Goal: Transaction & Acquisition: Obtain resource

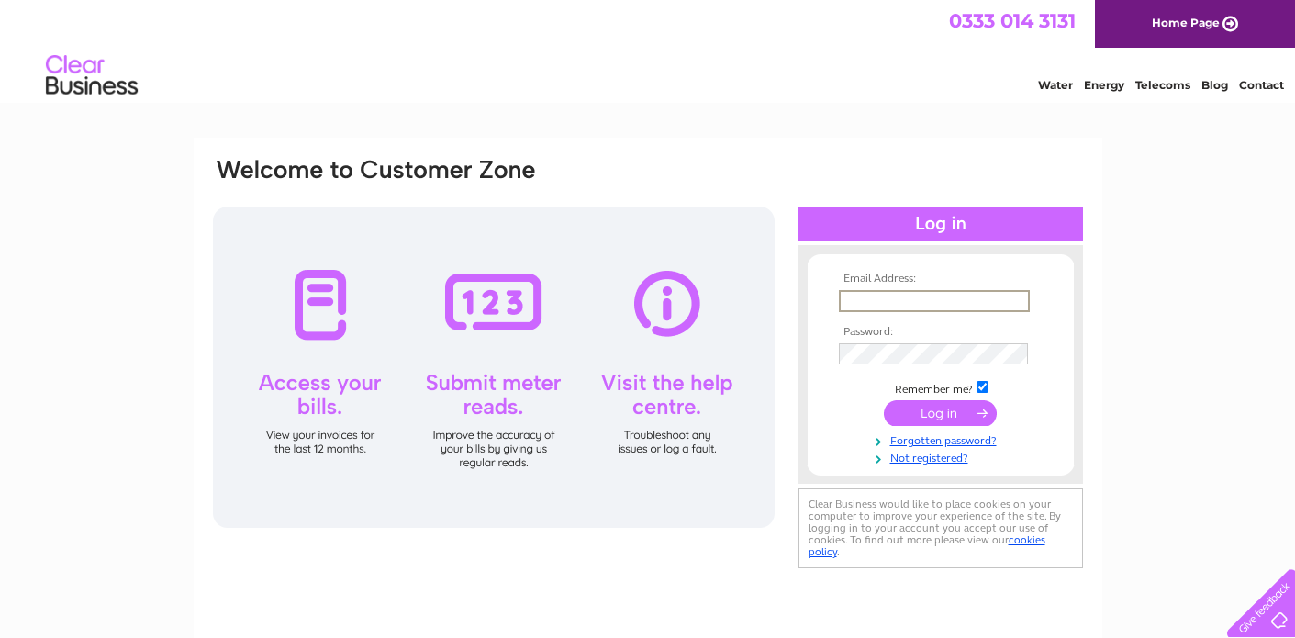
type input "iain-robertson@blueyonder.co.uk"
click at [940, 417] on input "submit" at bounding box center [940, 413] width 113 height 26
click at [943, 415] on input "submit" at bounding box center [940, 413] width 113 height 26
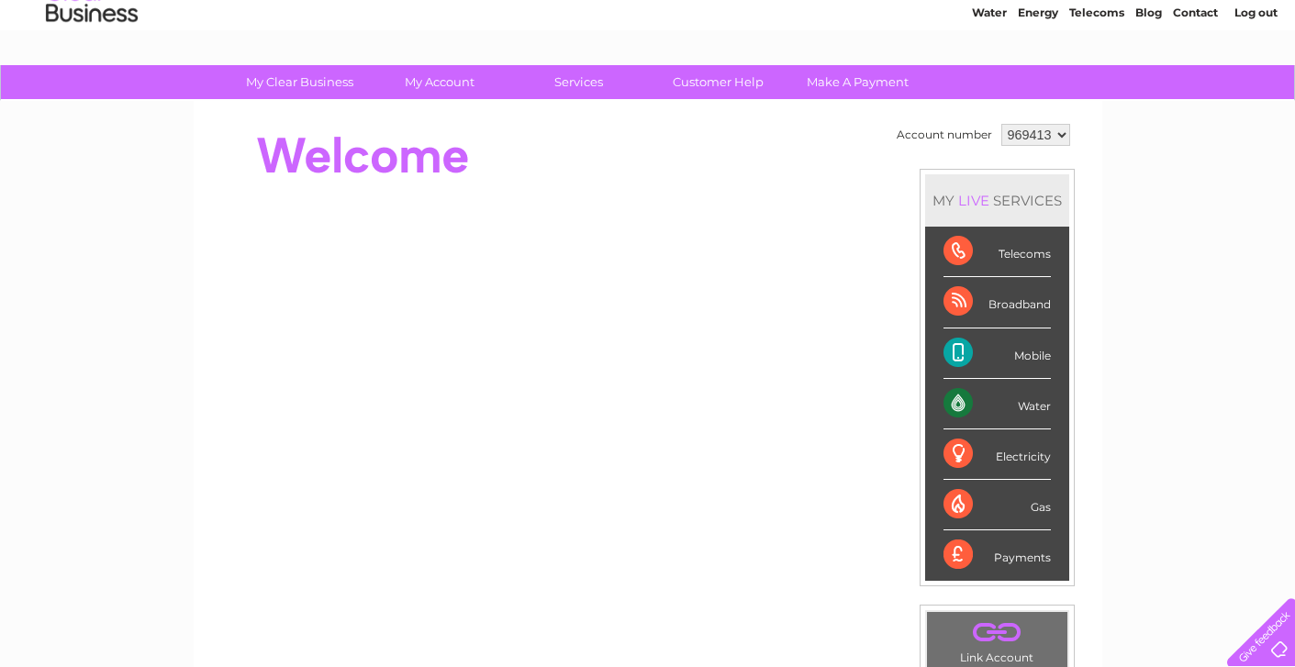
scroll to position [73, 0]
click at [713, 82] on link "Customer Help" at bounding box center [718, 82] width 151 height 34
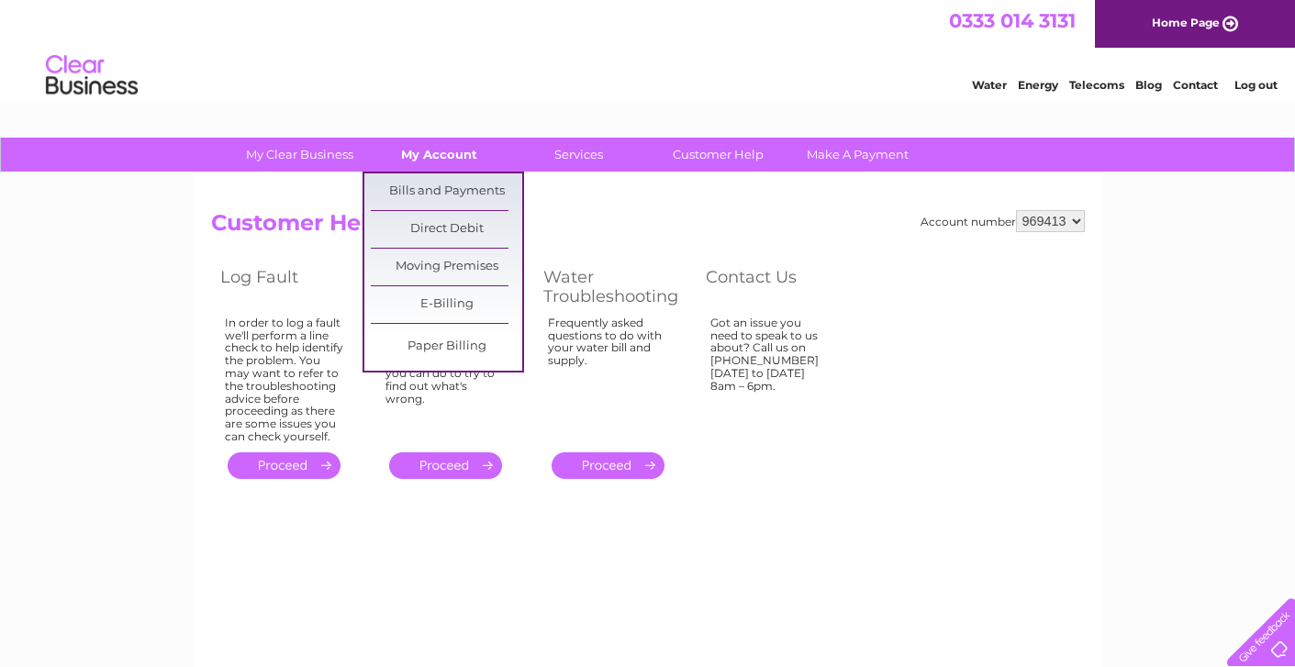
click at [449, 156] on link "My Account" at bounding box center [438, 155] width 151 height 34
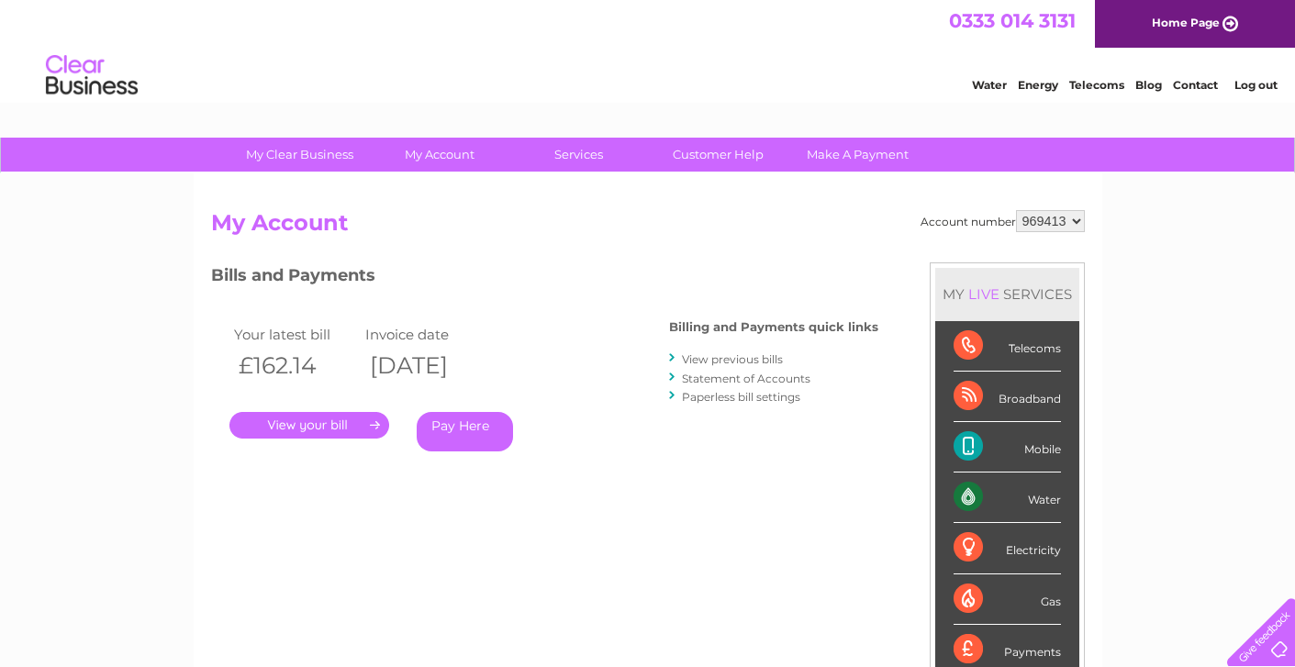
click at [323, 419] on link "." at bounding box center [309, 425] width 160 height 27
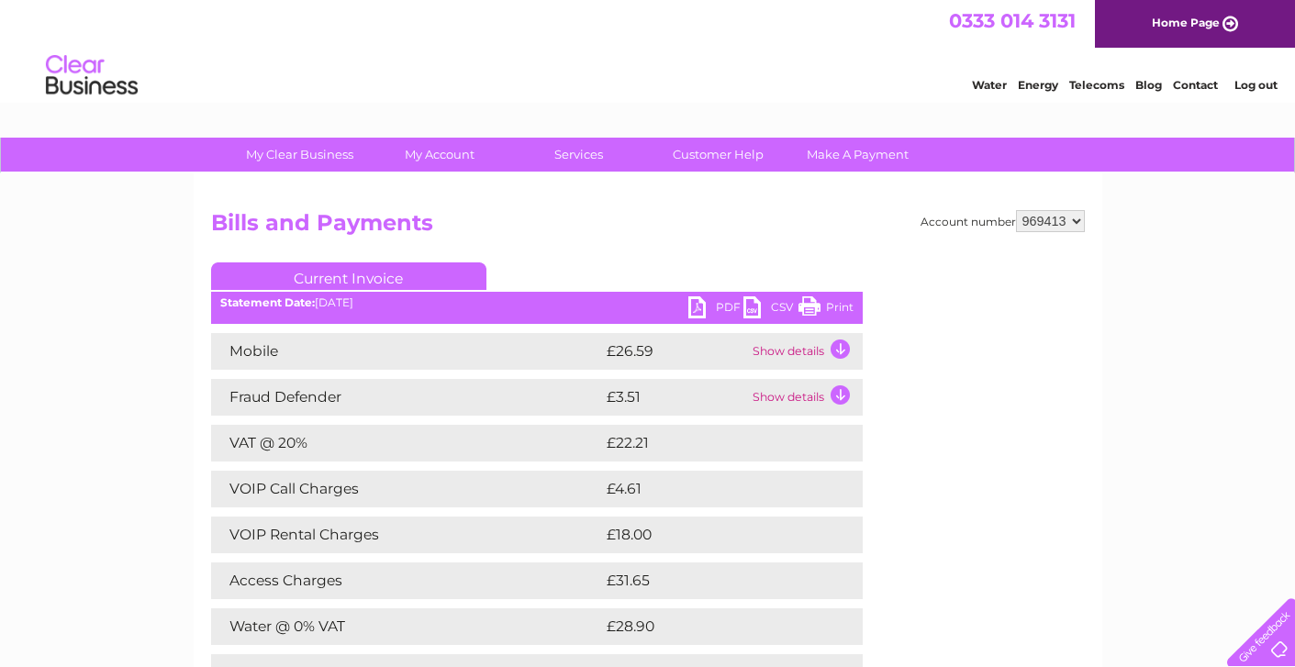
click at [842, 344] on td "Show details" at bounding box center [805, 351] width 115 height 37
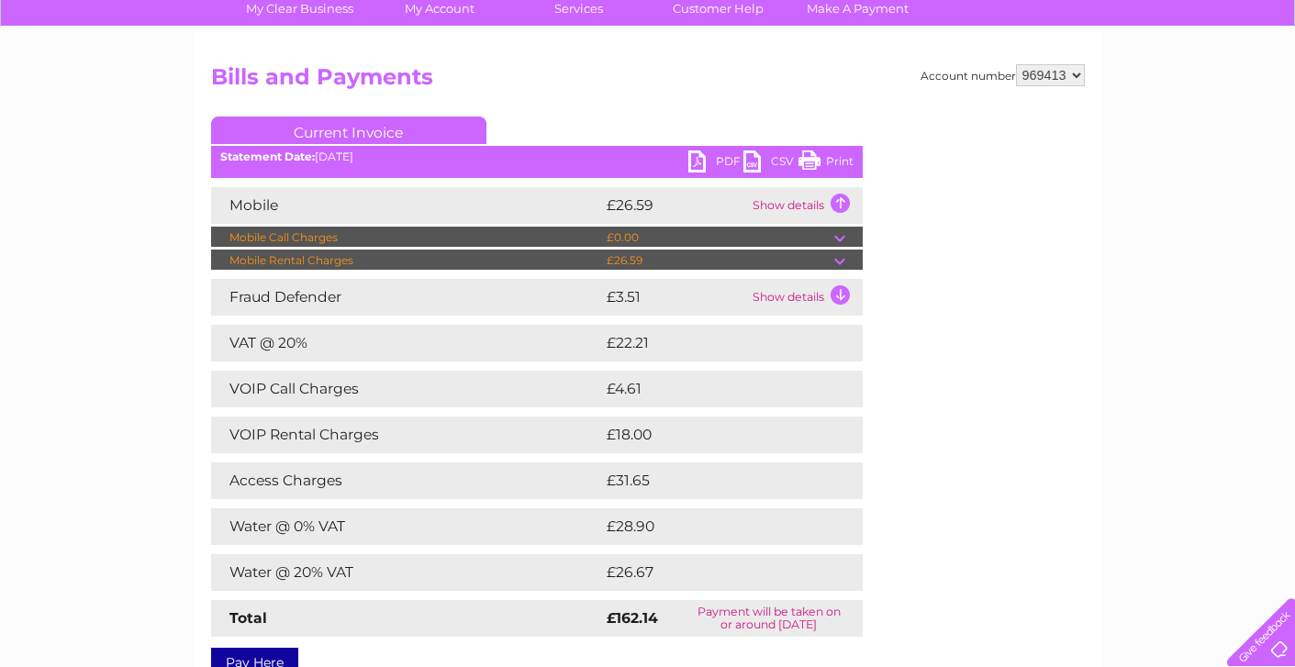
scroll to position [149, 0]
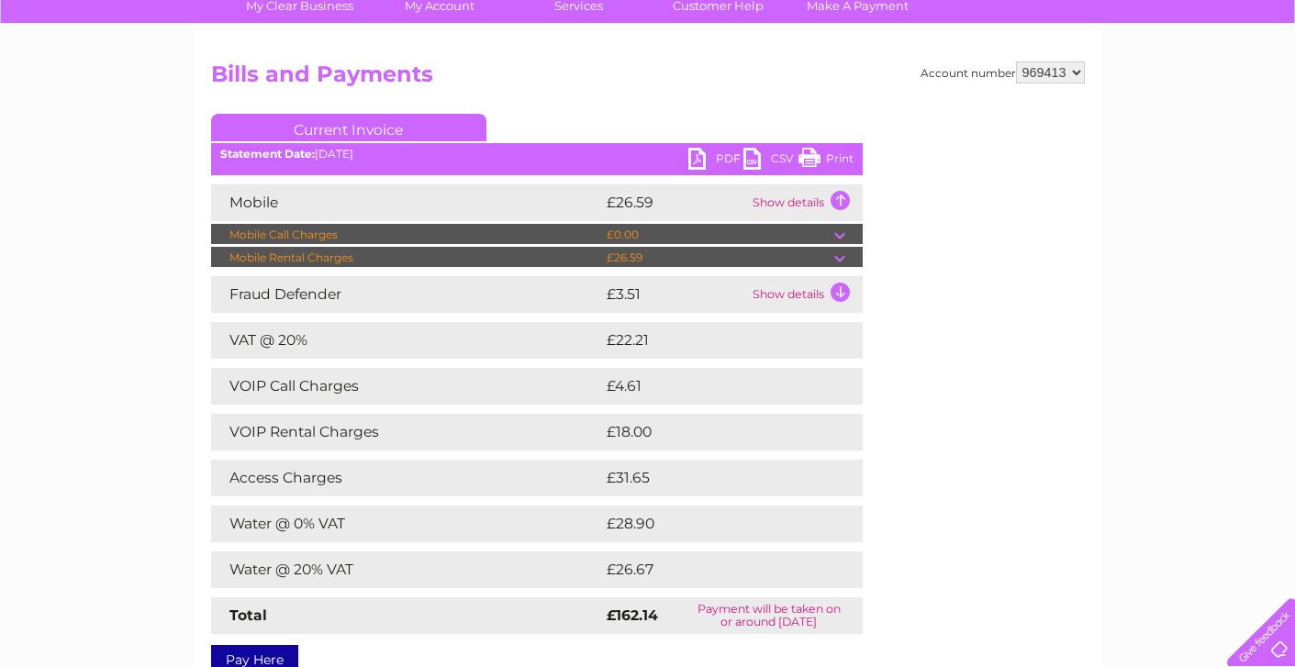
click at [840, 194] on td "Show details" at bounding box center [805, 203] width 115 height 37
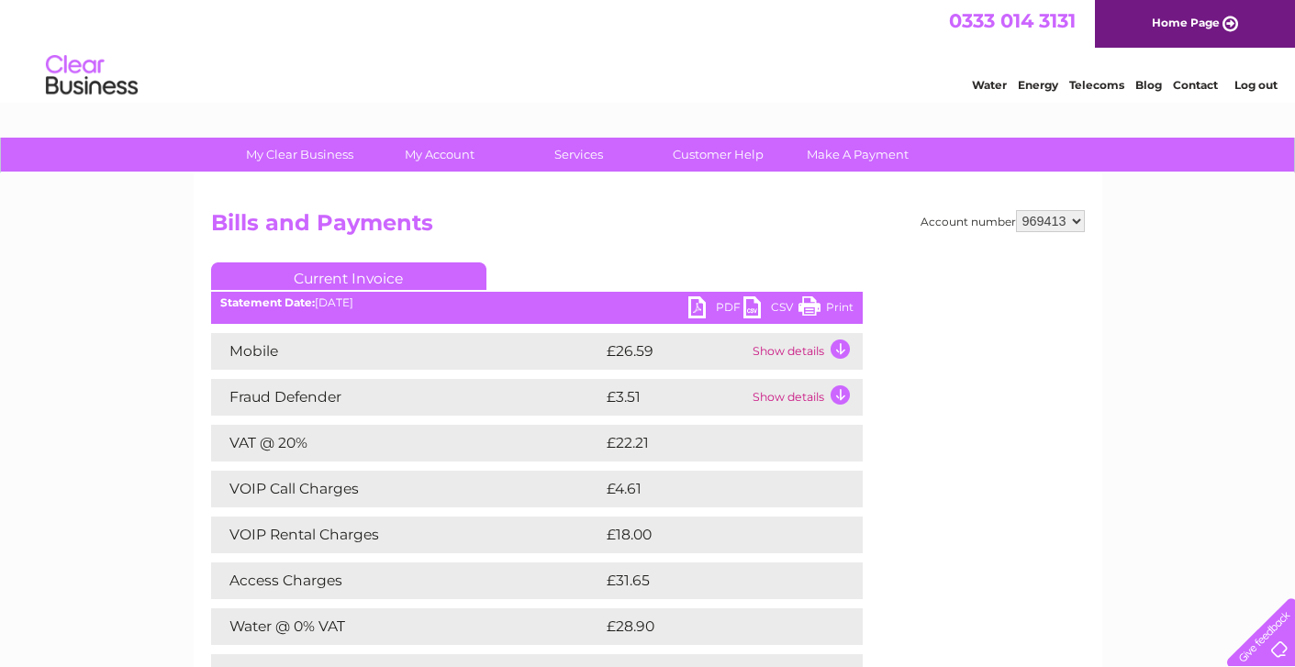
scroll to position [0, 0]
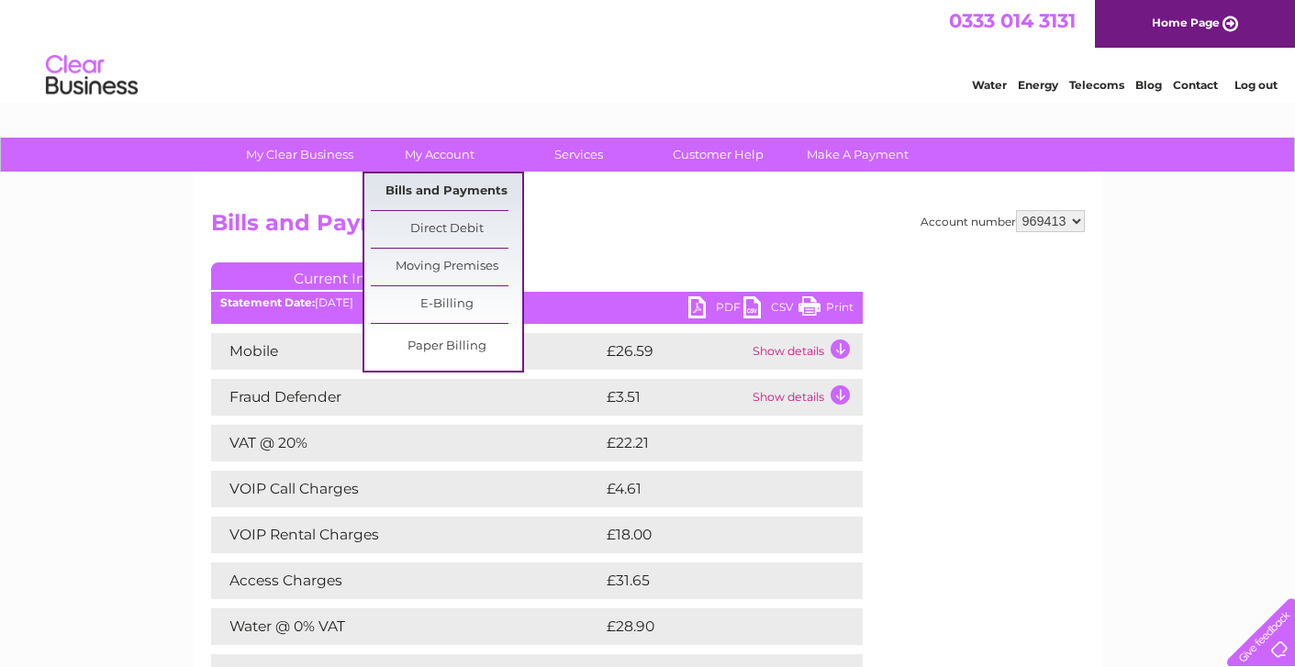
click at [447, 183] on link "Bills and Payments" at bounding box center [446, 191] width 151 height 37
click at [443, 187] on link "Bills and Payments" at bounding box center [446, 191] width 151 height 37
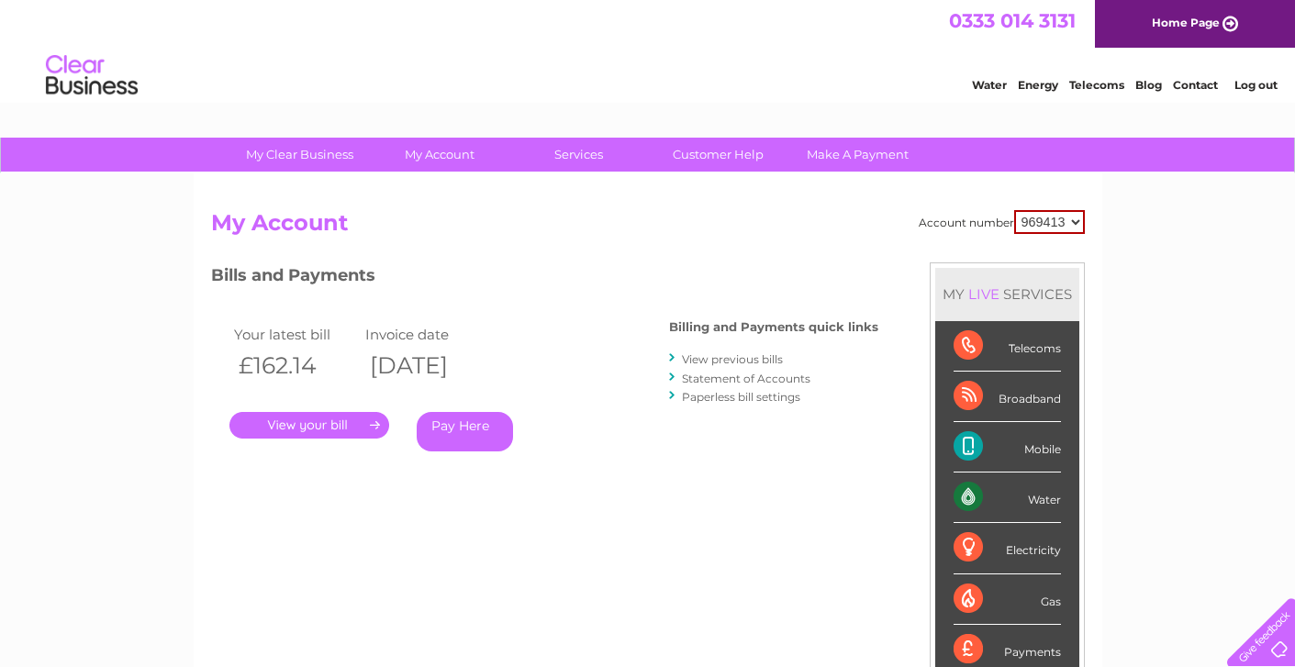
click at [749, 386] on link "Statement of Accounts" at bounding box center [746, 379] width 129 height 14
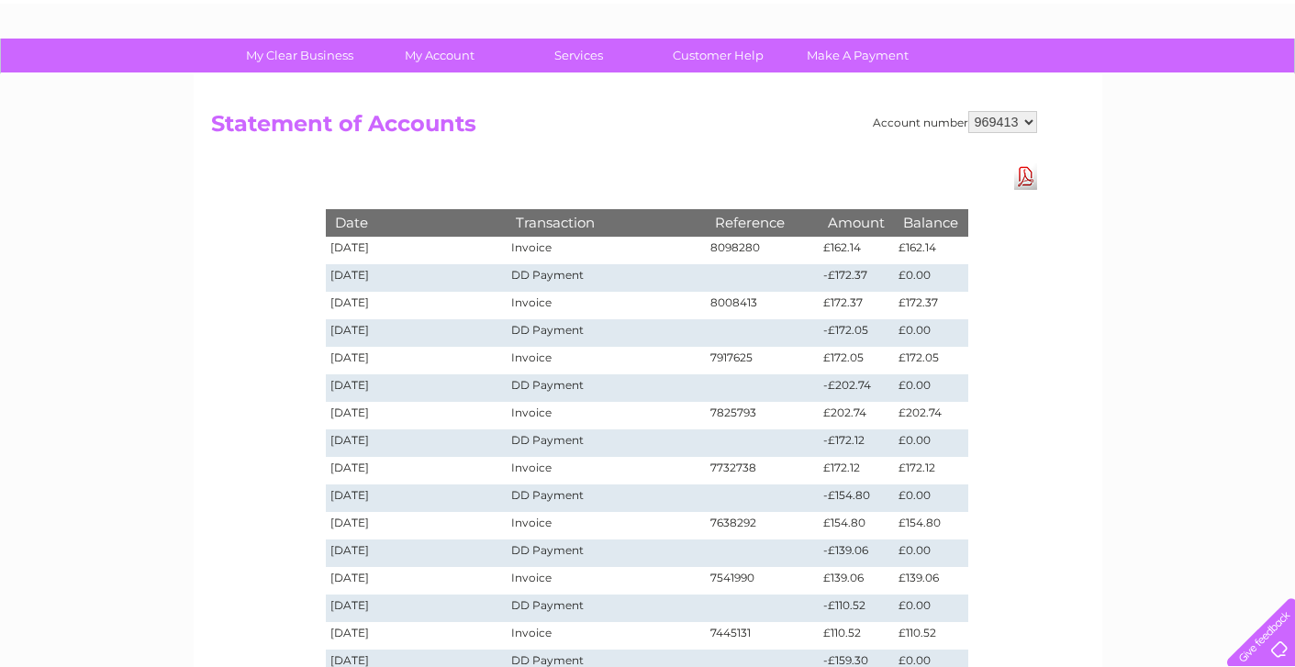
scroll to position [96, 0]
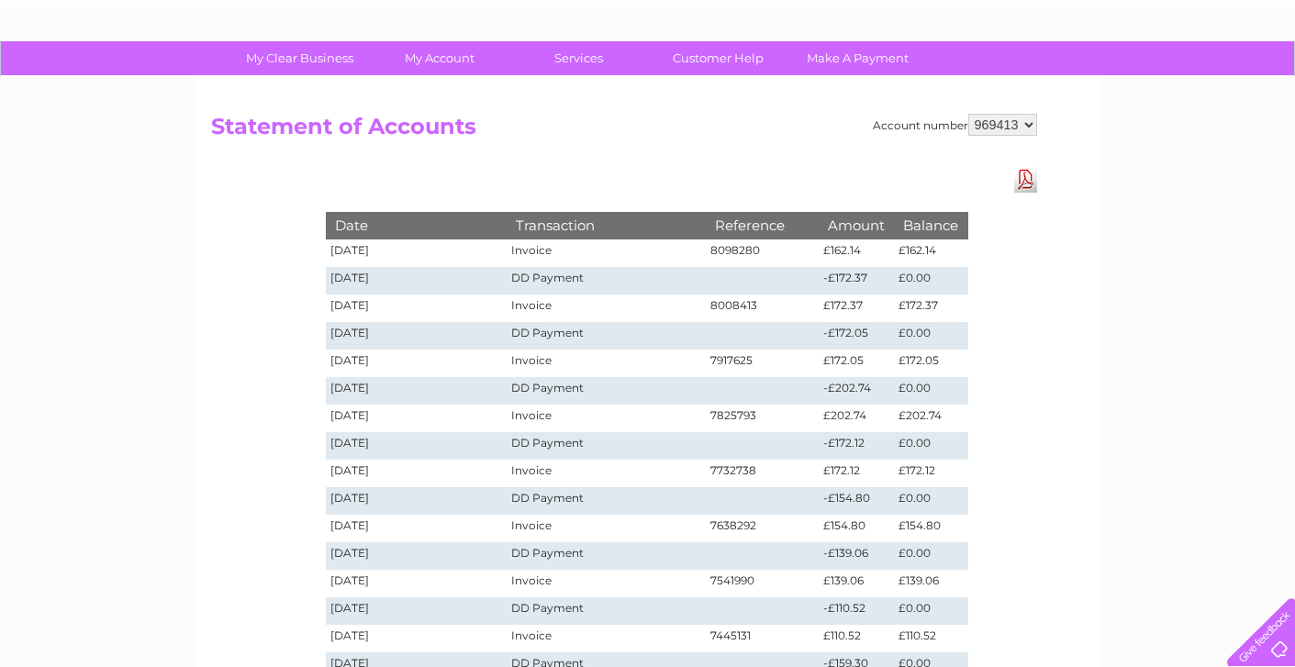
click at [734, 252] on td "8098280" at bounding box center [763, 254] width 114 height 28
click at [540, 252] on td "Invoice" at bounding box center [606, 254] width 198 height 28
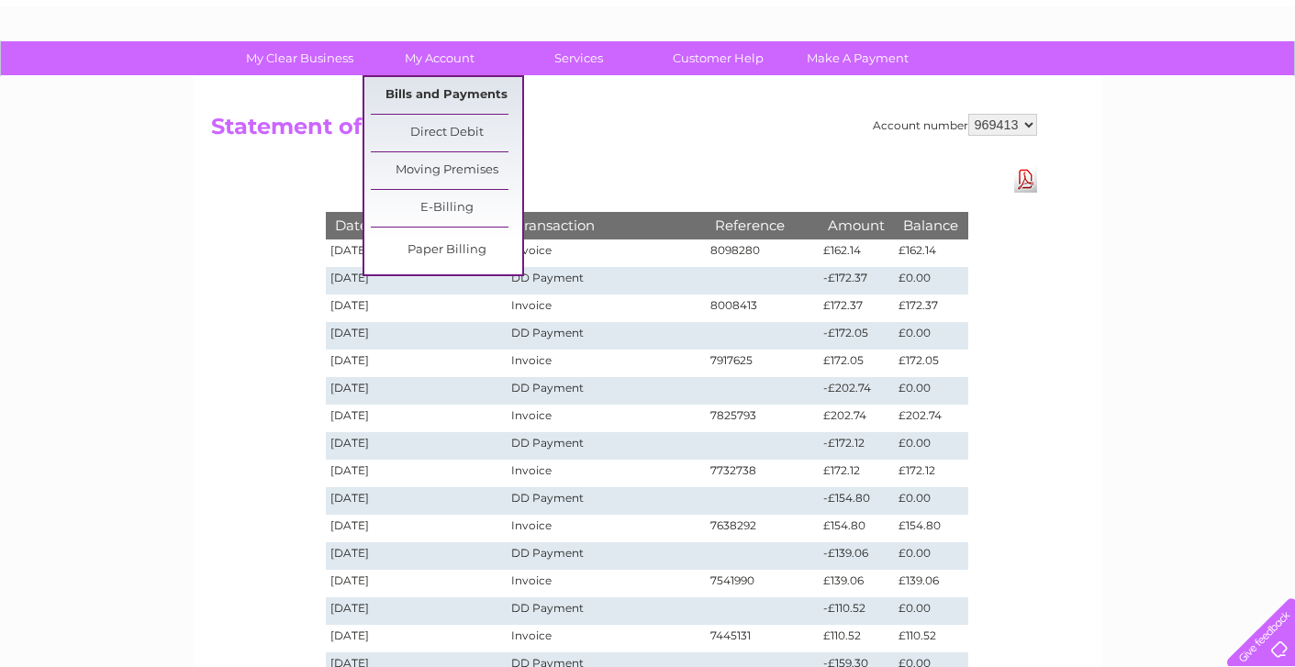
click at [409, 94] on link "Bills and Payments" at bounding box center [446, 95] width 151 height 37
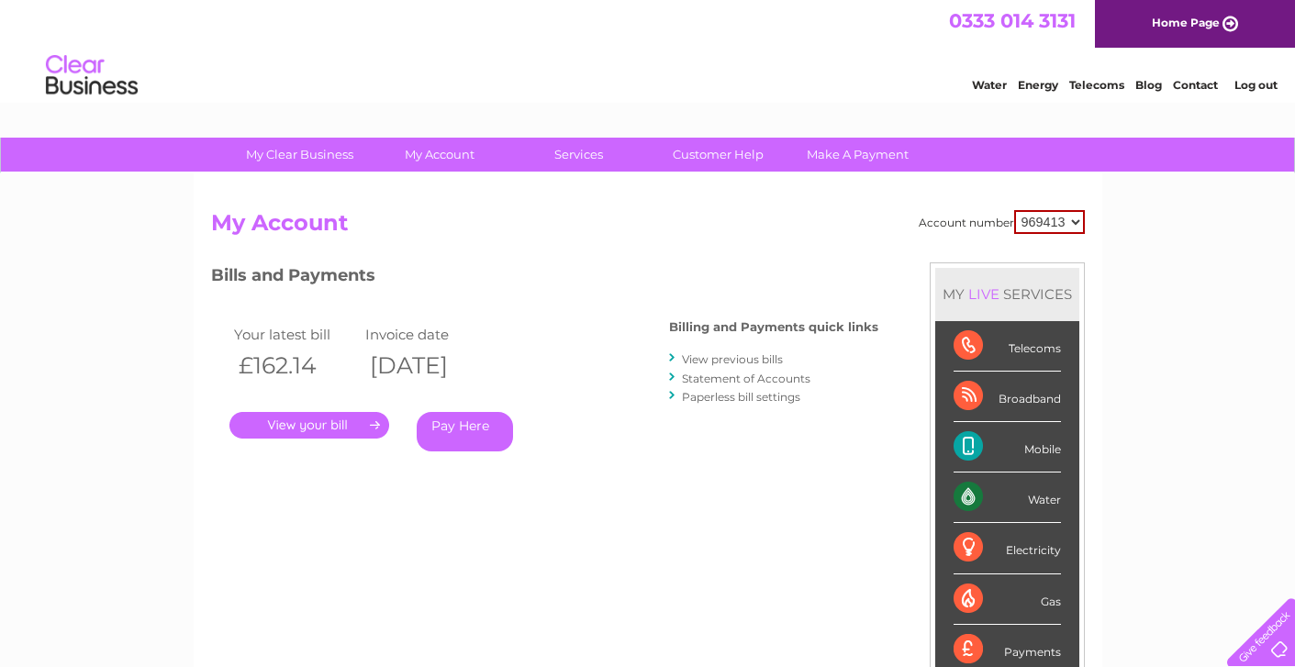
click at [341, 420] on link "." at bounding box center [309, 425] width 160 height 27
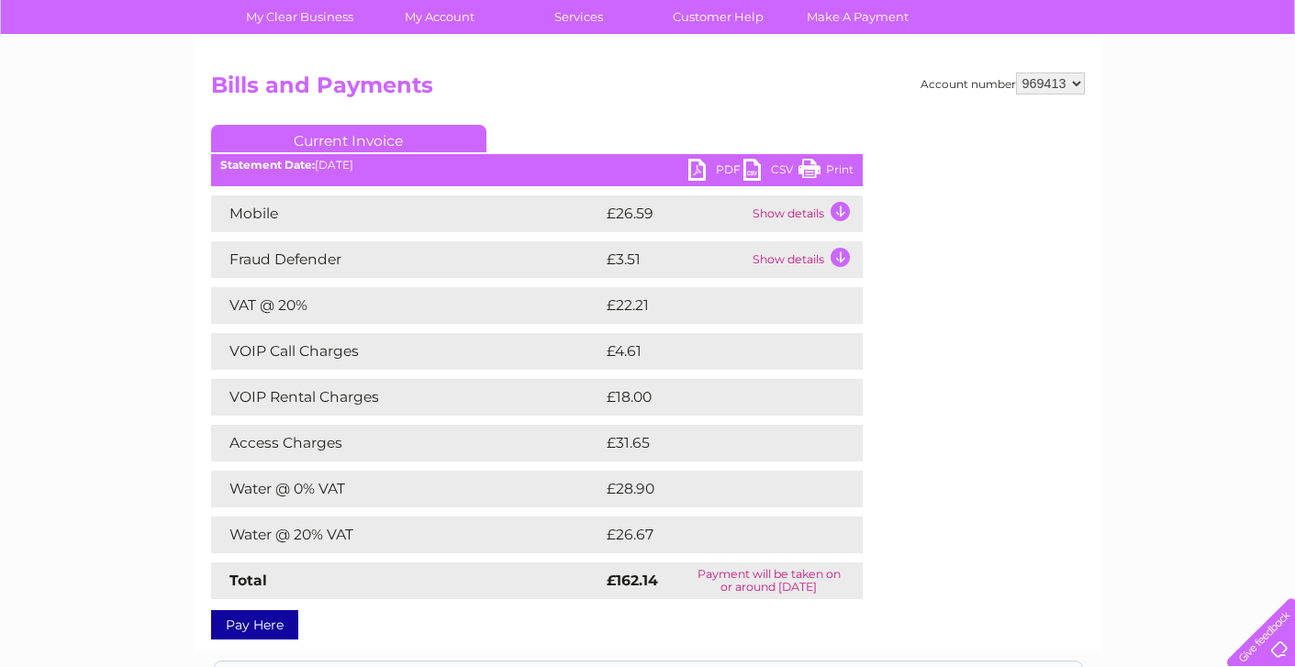
scroll to position [140, 0]
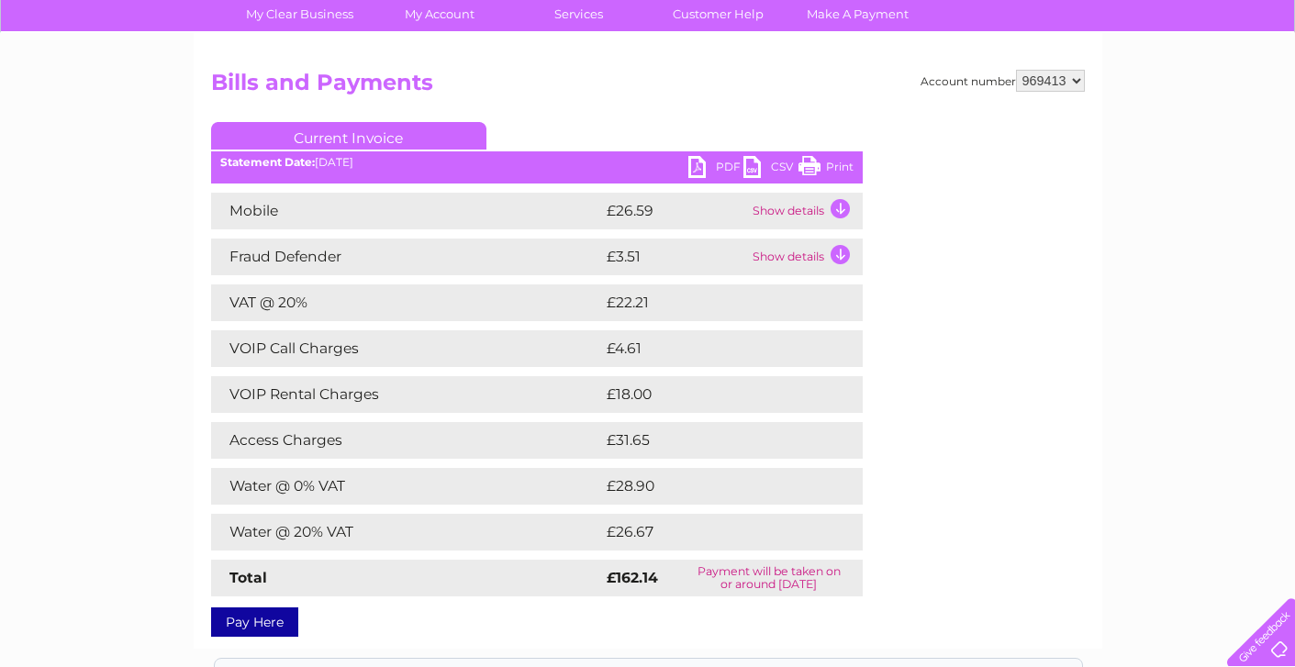
click at [841, 207] on td "Show details" at bounding box center [805, 211] width 115 height 37
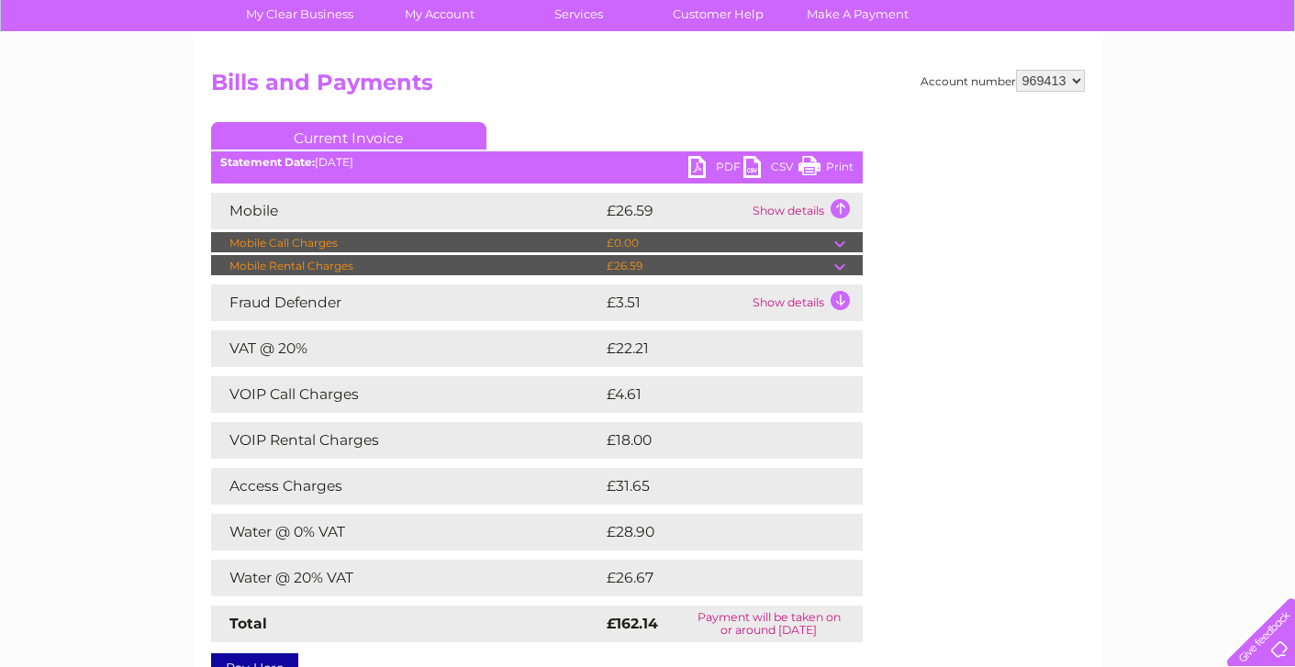
click at [698, 165] on link "PDF" at bounding box center [715, 169] width 55 height 27
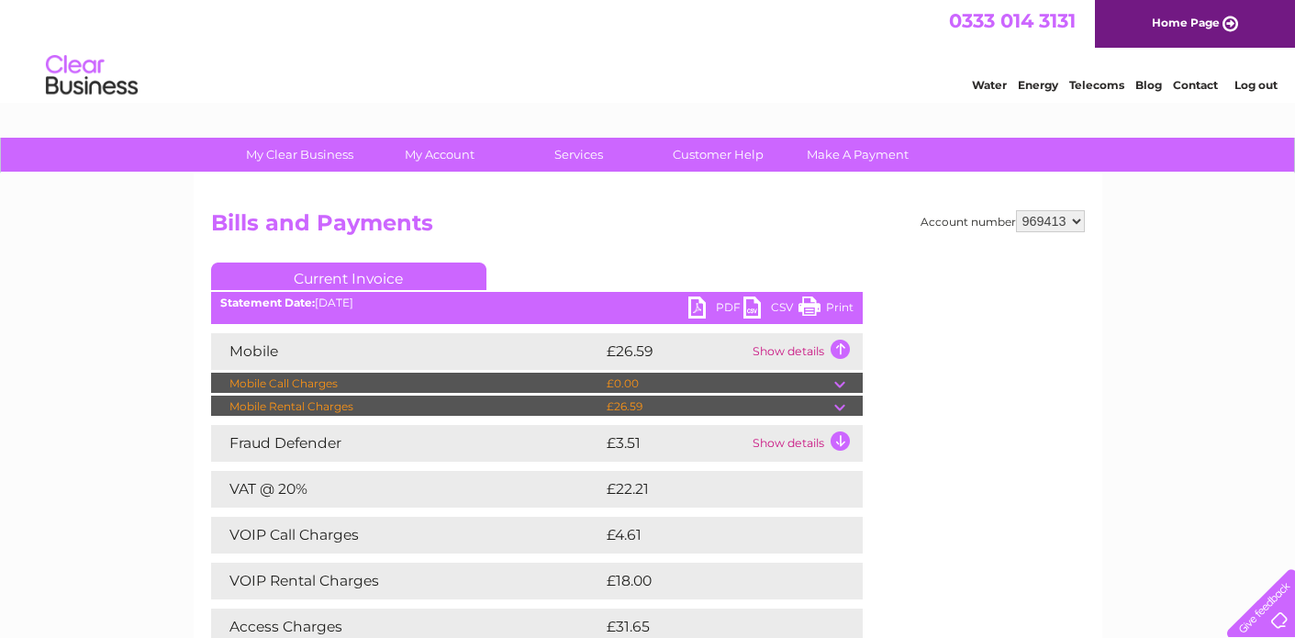
scroll to position [0, 0]
click at [1254, 80] on link "Log out" at bounding box center [1256, 85] width 43 height 14
